Goal: Task Accomplishment & Management: Complete application form

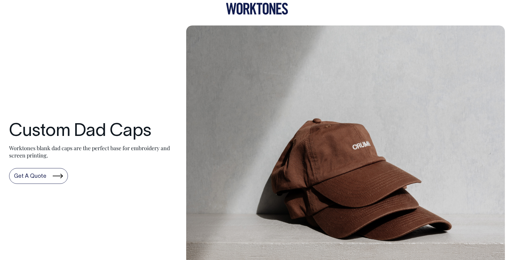
scroll to position [7, 0]
click at [247, 11] on icon at bounding box center [246, 9] width 6 height 12
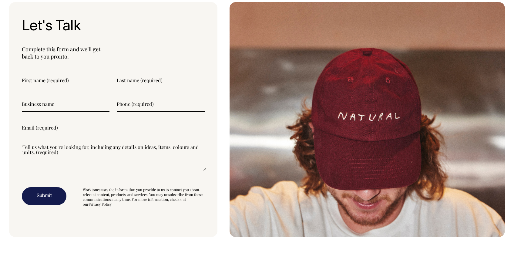
scroll to position [1769, 0]
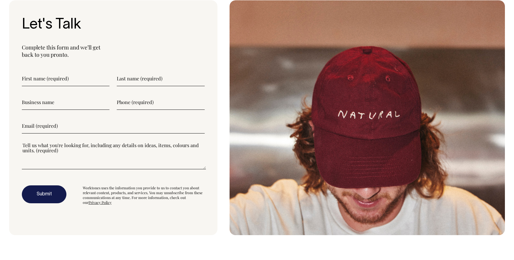
click at [52, 79] on input"] "text" at bounding box center [66, 78] width 88 height 15
click at [38, 52] on p "Complete this form and we’ll get back to you pronto." at bounding box center [113, 51] width 183 height 15
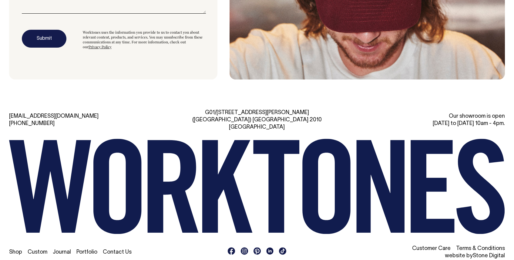
scroll to position [1925, 0]
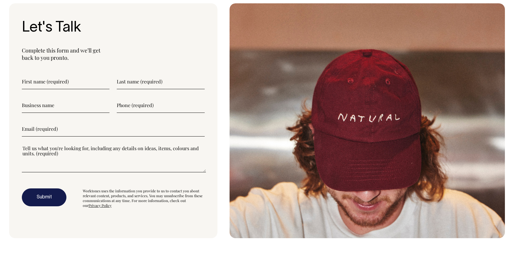
click at [59, 84] on input"] "text" at bounding box center [66, 81] width 88 height 15
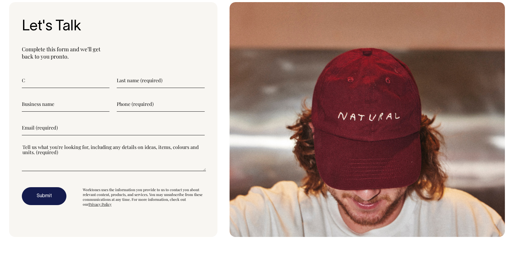
scroll to position [1768, 0]
type input"] "[PERSON_NAME]"
type input"] "[PERSON_NAME] studio"
type input"] "0418972724"
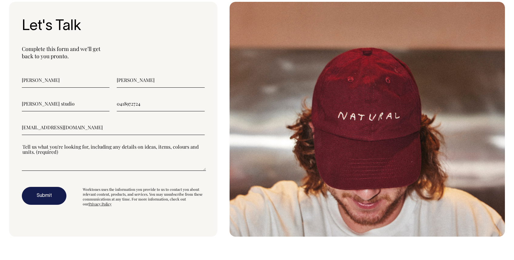
type input"] "[EMAIL_ADDRESS][DOMAIN_NAME]"
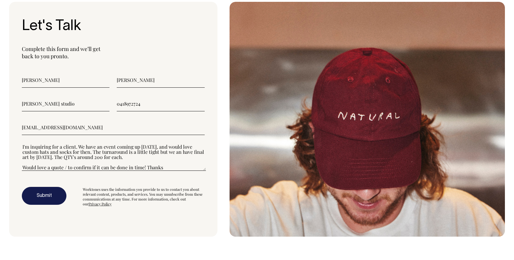
scroll to position [15, 0]
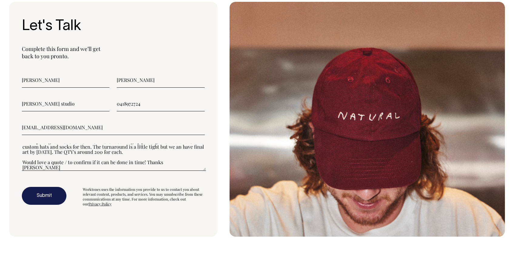
type textarea"] "Hey there, I'm inquiring for a client. We have an event coming up [DATE], and w…"
click at [43, 202] on button "Submit" at bounding box center [44, 196] width 45 height 18
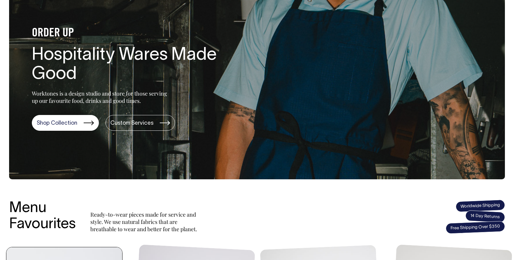
scroll to position [58, 0]
